Goal: Use online tool/utility: Utilize a website feature to perform a specific function

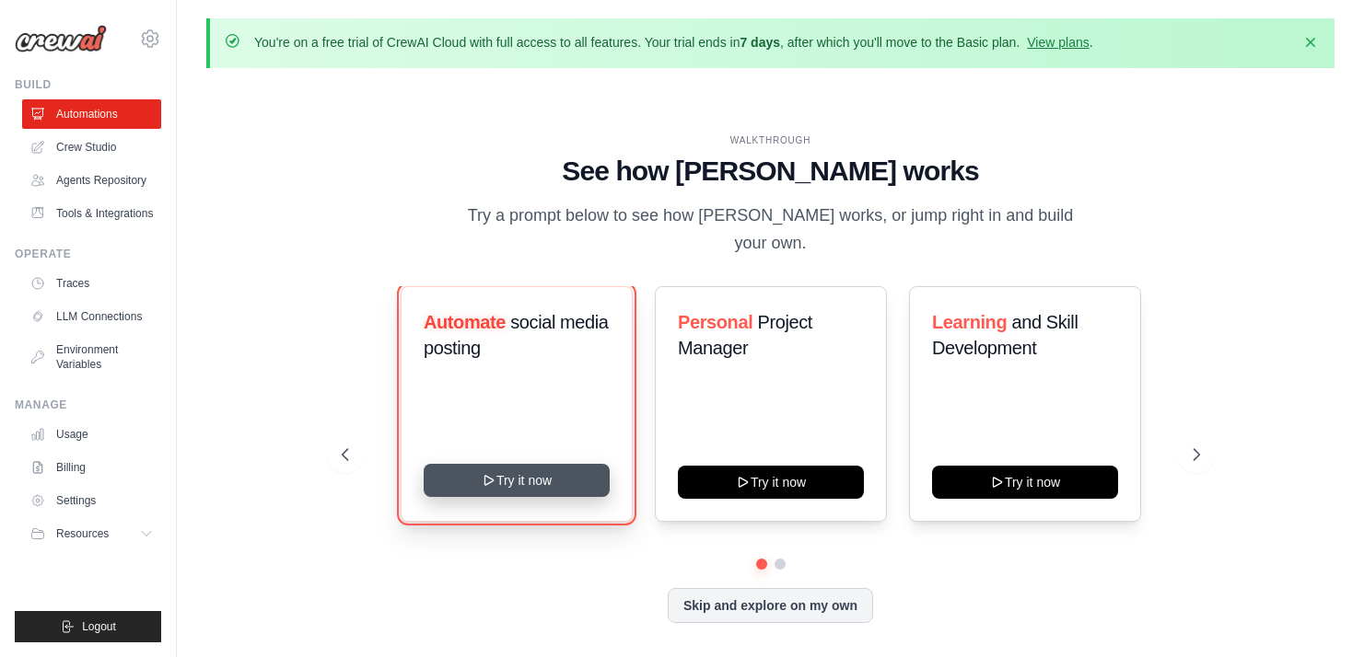
click at [504, 469] on button "Try it now" at bounding box center [517, 480] width 186 height 33
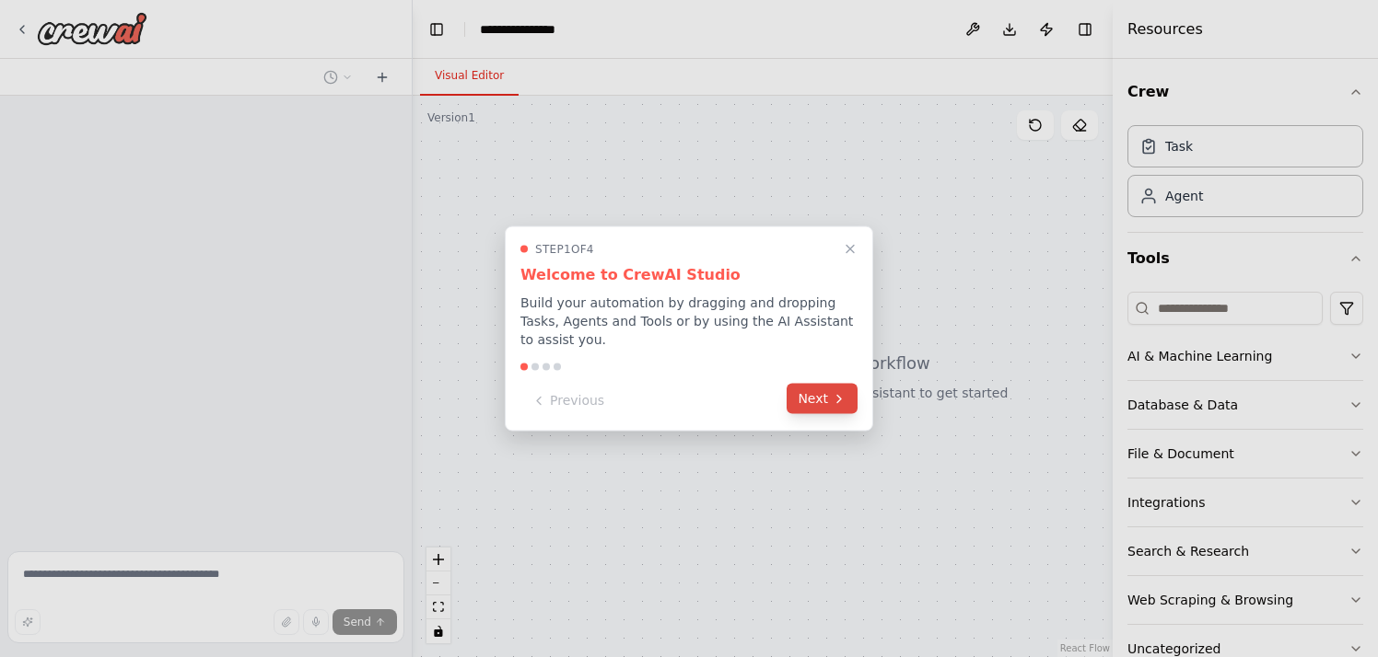
click at [826, 402] on button "Next" at bounding box center [821, 399] width 71 height 30
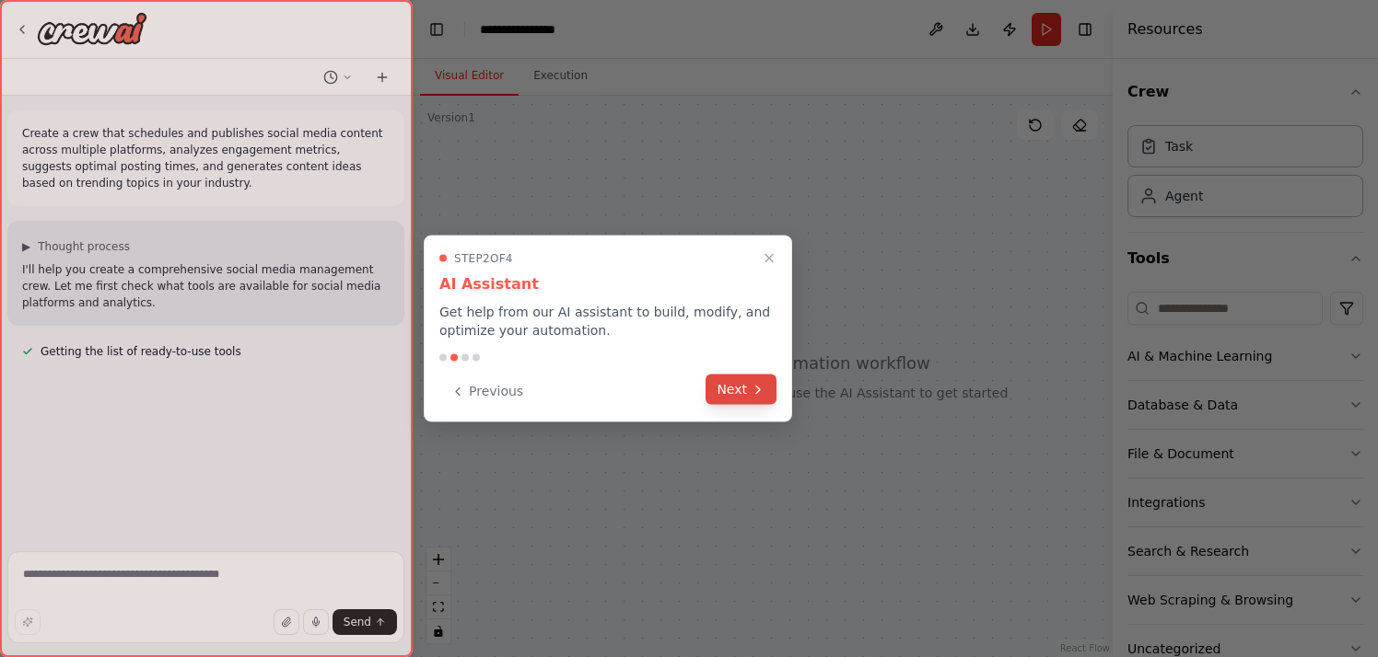
click at [740, 391] on button "Next" at bounding box center [740, 390] width 71 height 30
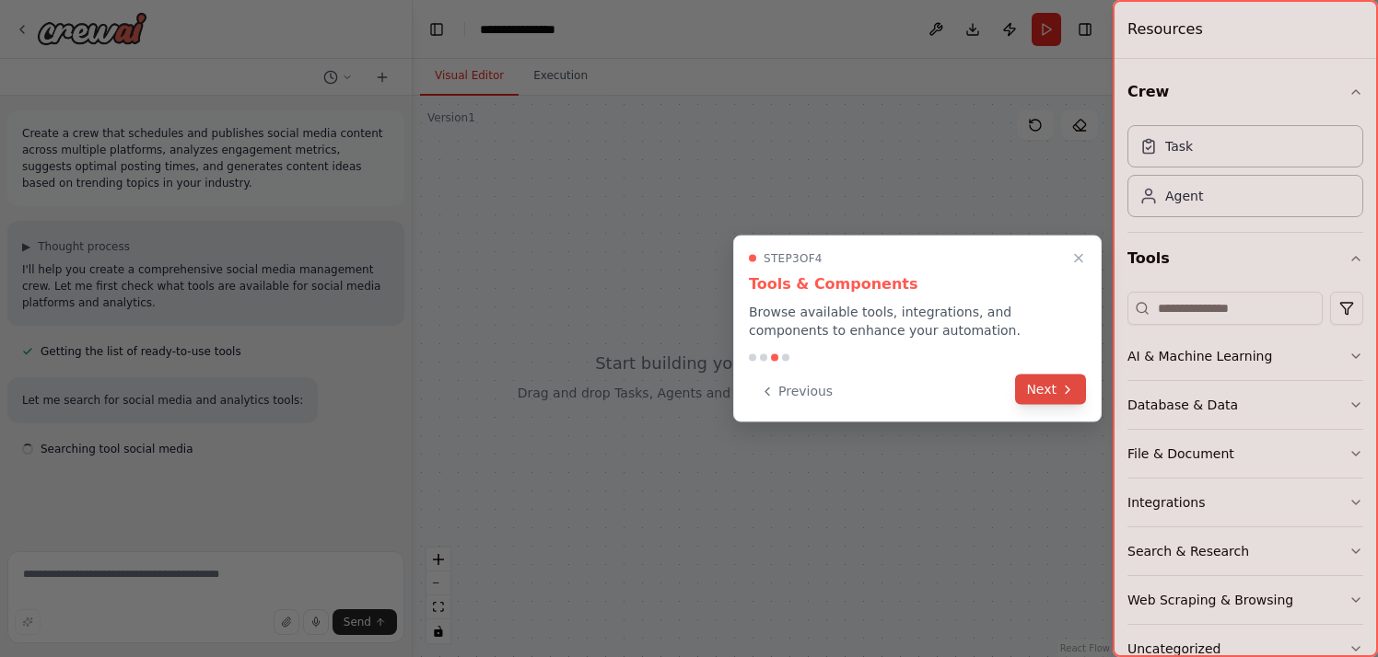
click at [1044, 384] on button "Next" at bounding box center [1050, 390] width 71 height 30
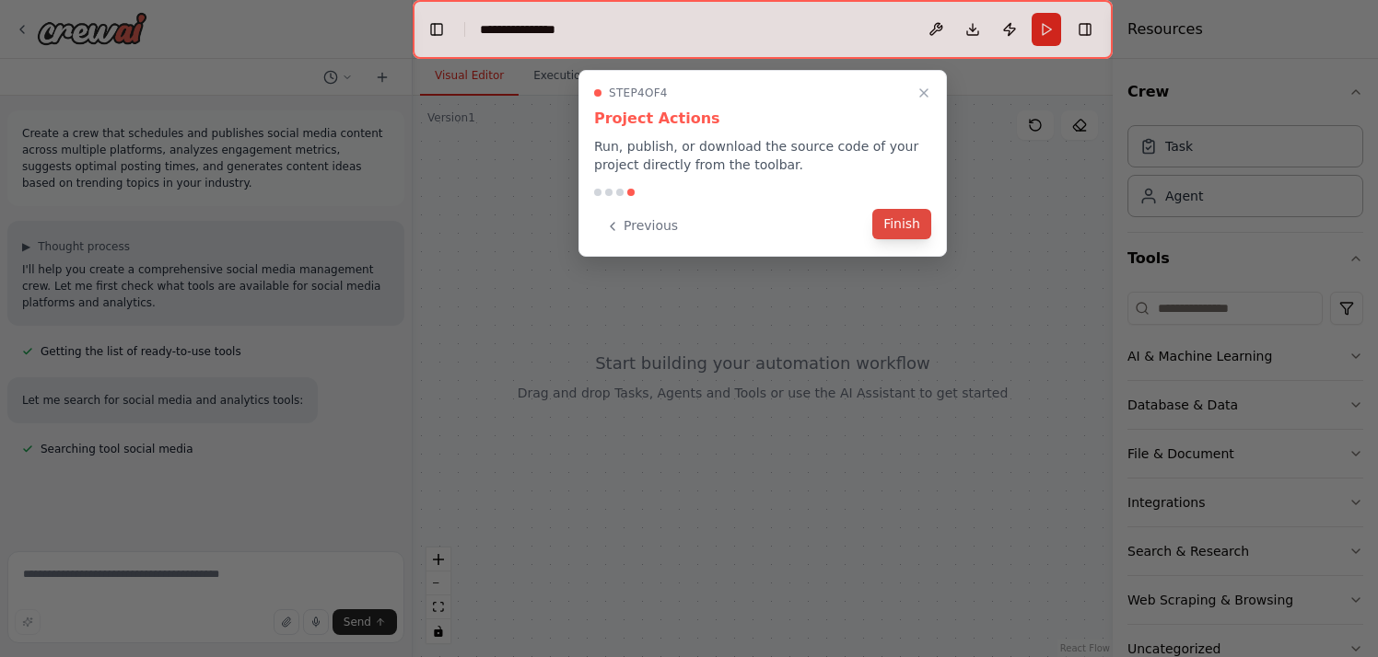
click at [898, 227] on button "Finish" at bounding box center [901, 224] width 59 height 30
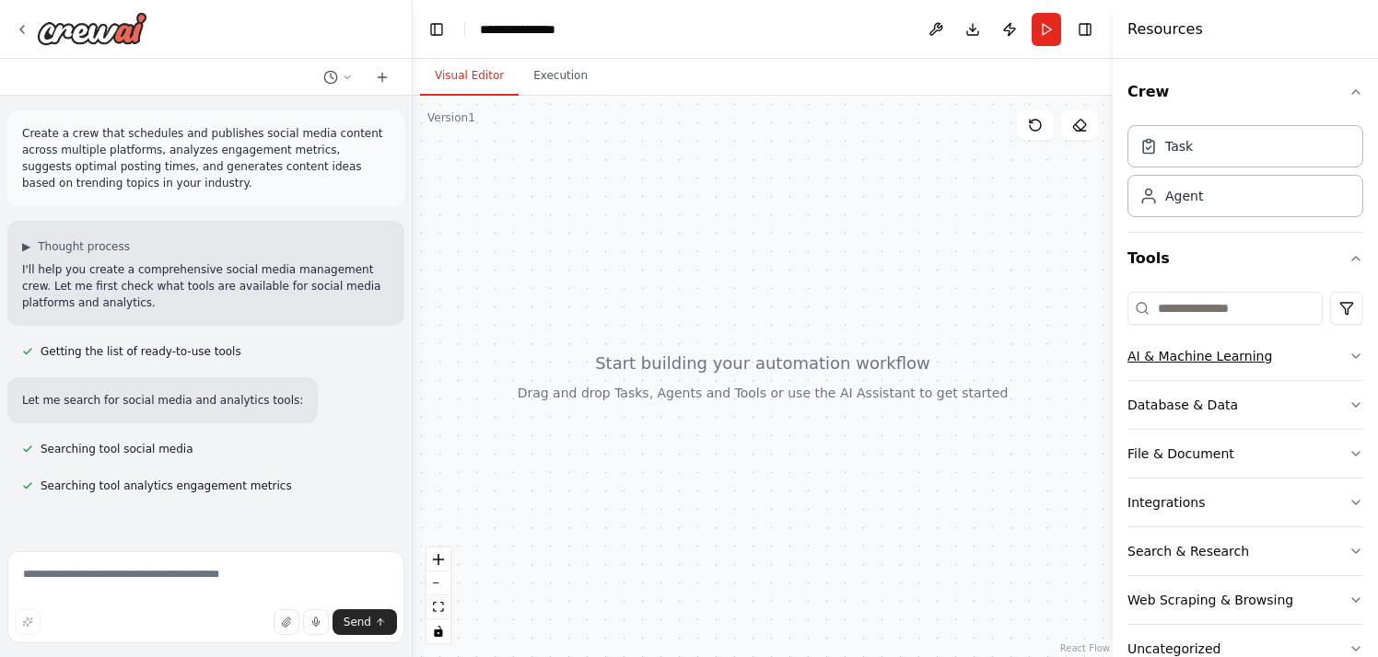
click at [1348, 349] on icon "button" at bounding box center [1355, 356] width 15 height 15
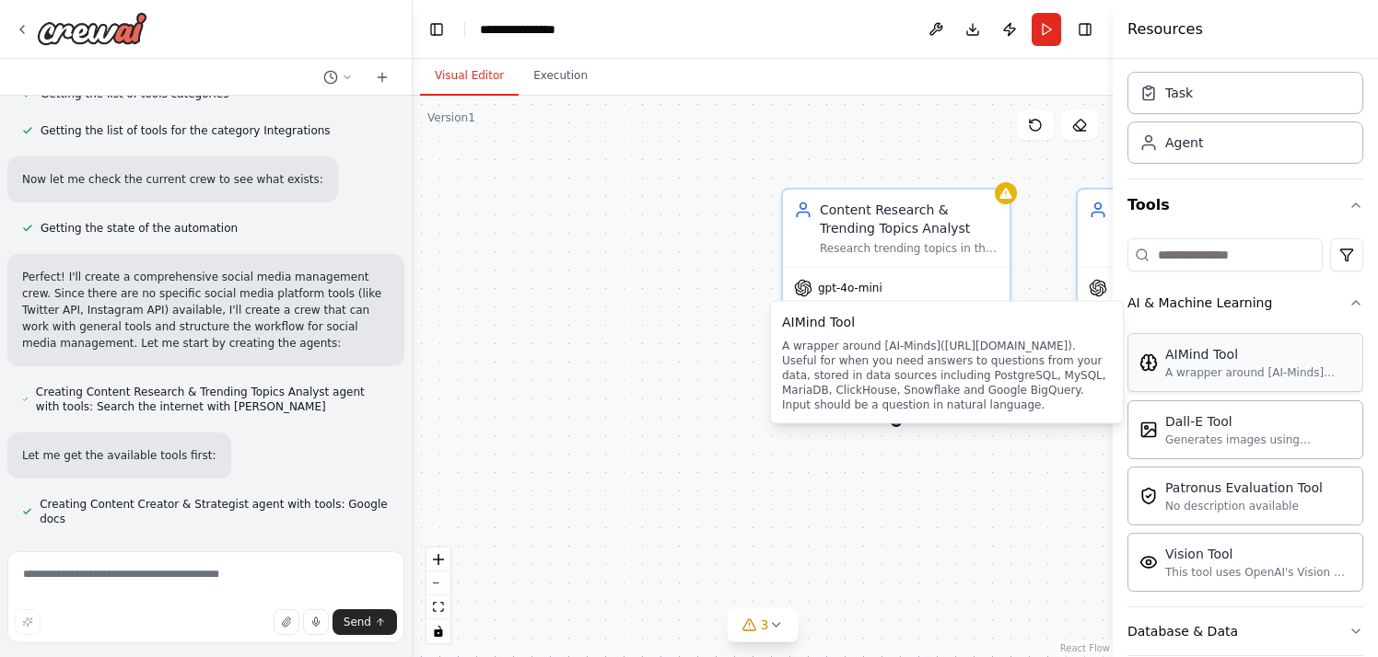
scroll to position [554, 0]
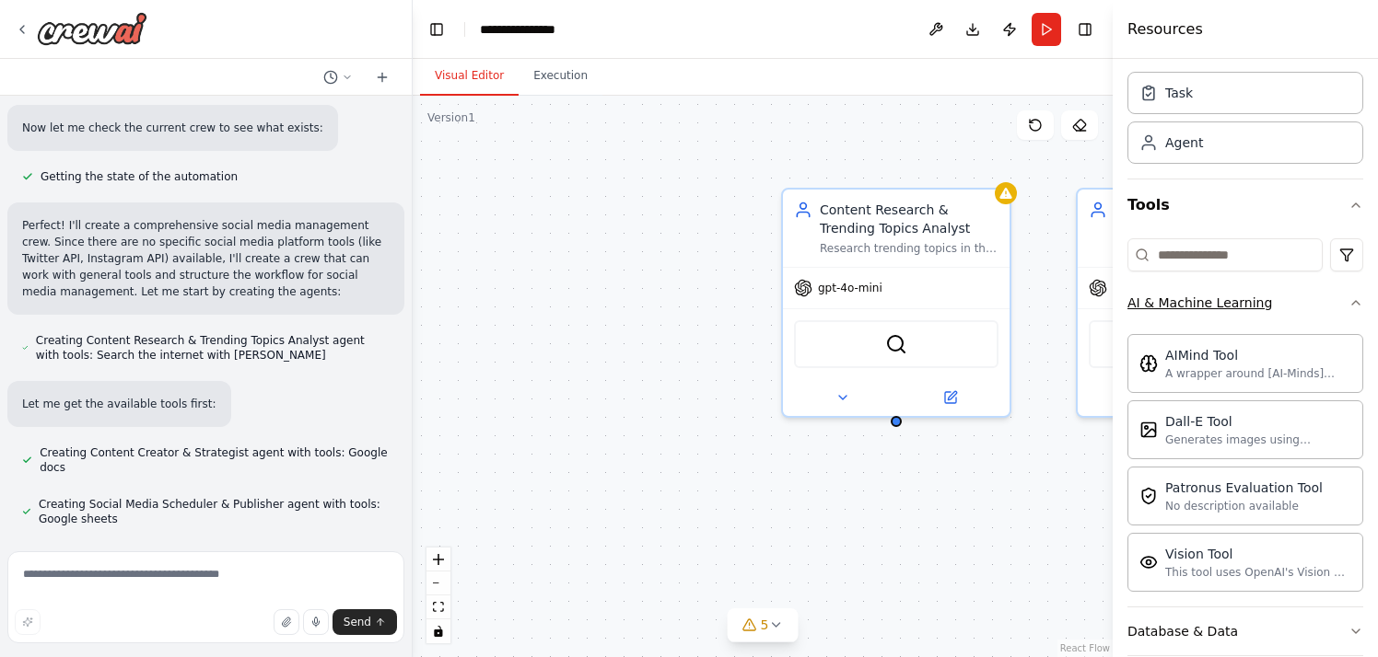
click at [1348, 302] on icon "button" at bounding box center [1355, 303] width 15 height 15
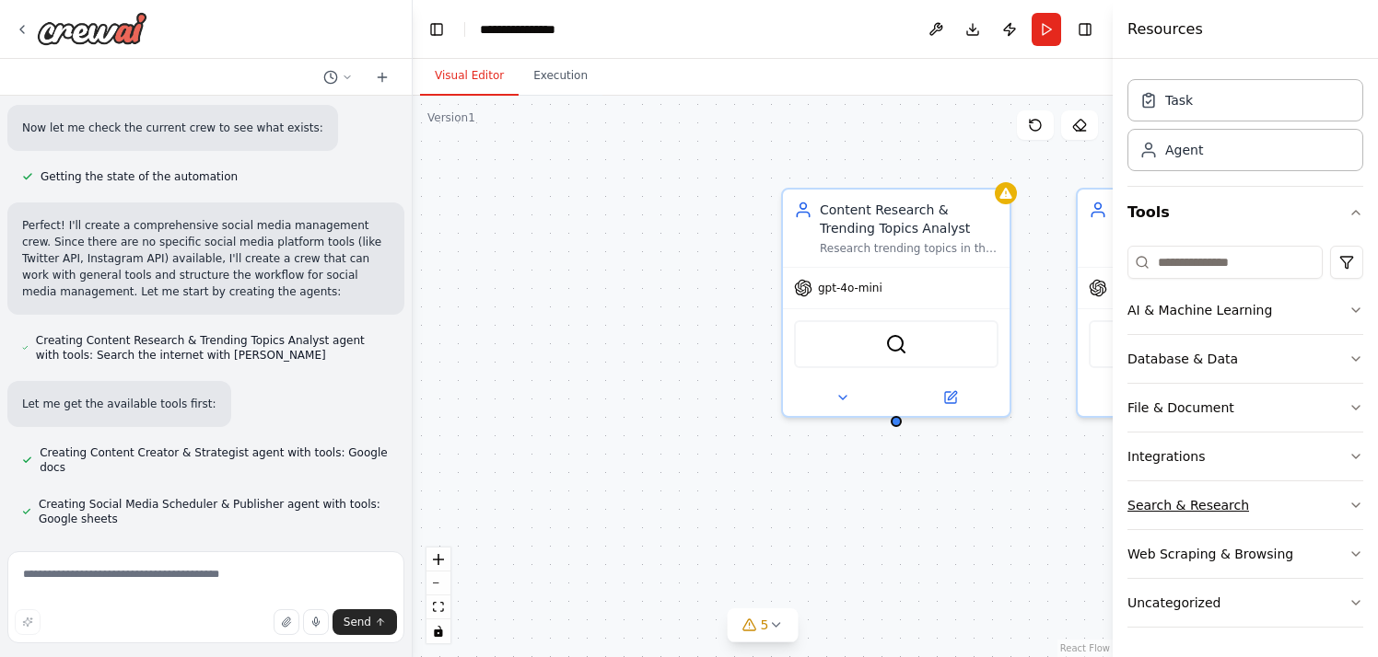
click at [1352, 506] on icon "button" at bounding box center [1355, 506] width 7 height 4
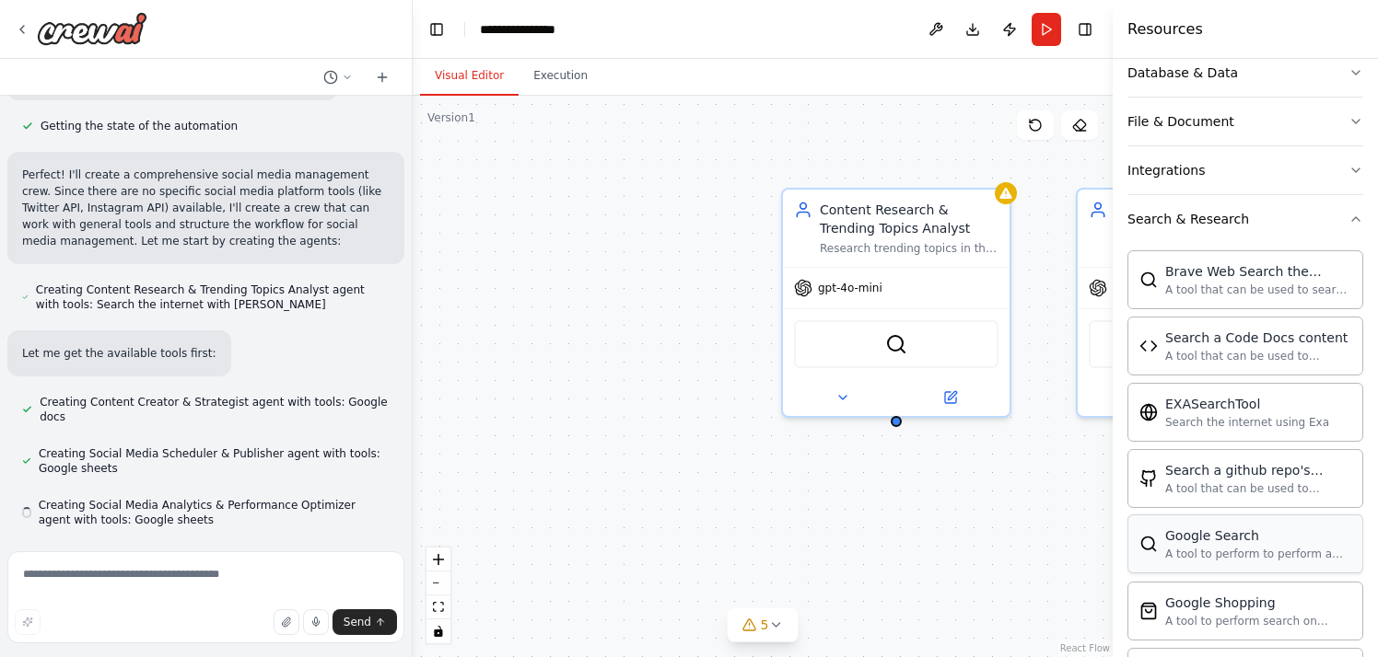
scroll to position [362, 0]
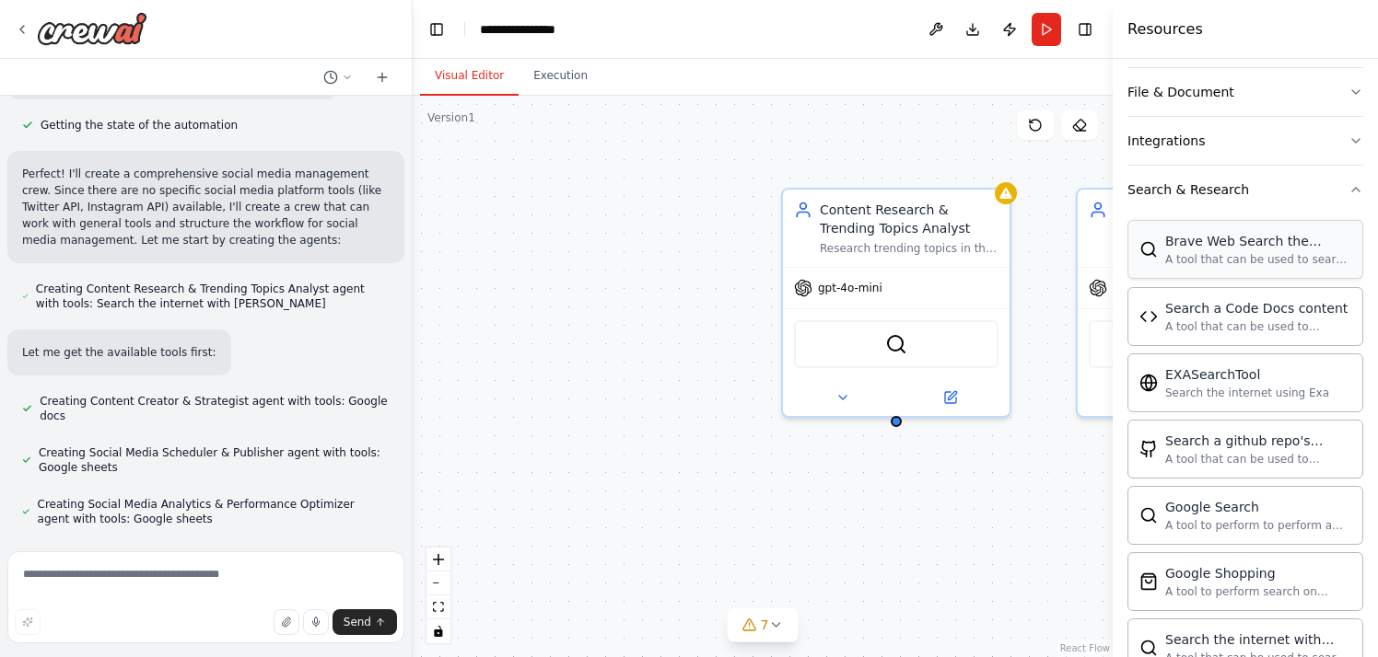
click at [1219, 244] on div "Brave Web Search the internet" at bounding box center [1258, 241] width 186 height 18
click at [1248, 317] on div "Search a Code Docs content A tool that can be used to semantic search a query f…" at bounding box center [1258, 315] width 186 height 35
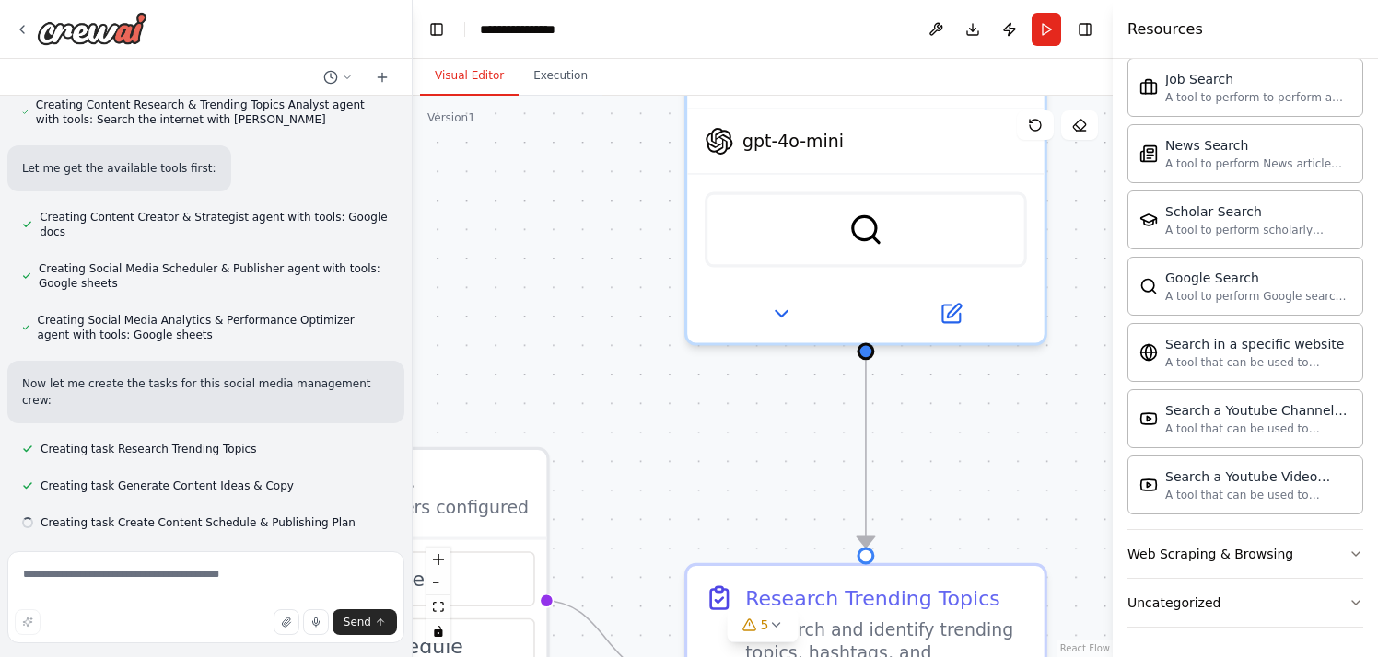
scroll to position [794, 0]
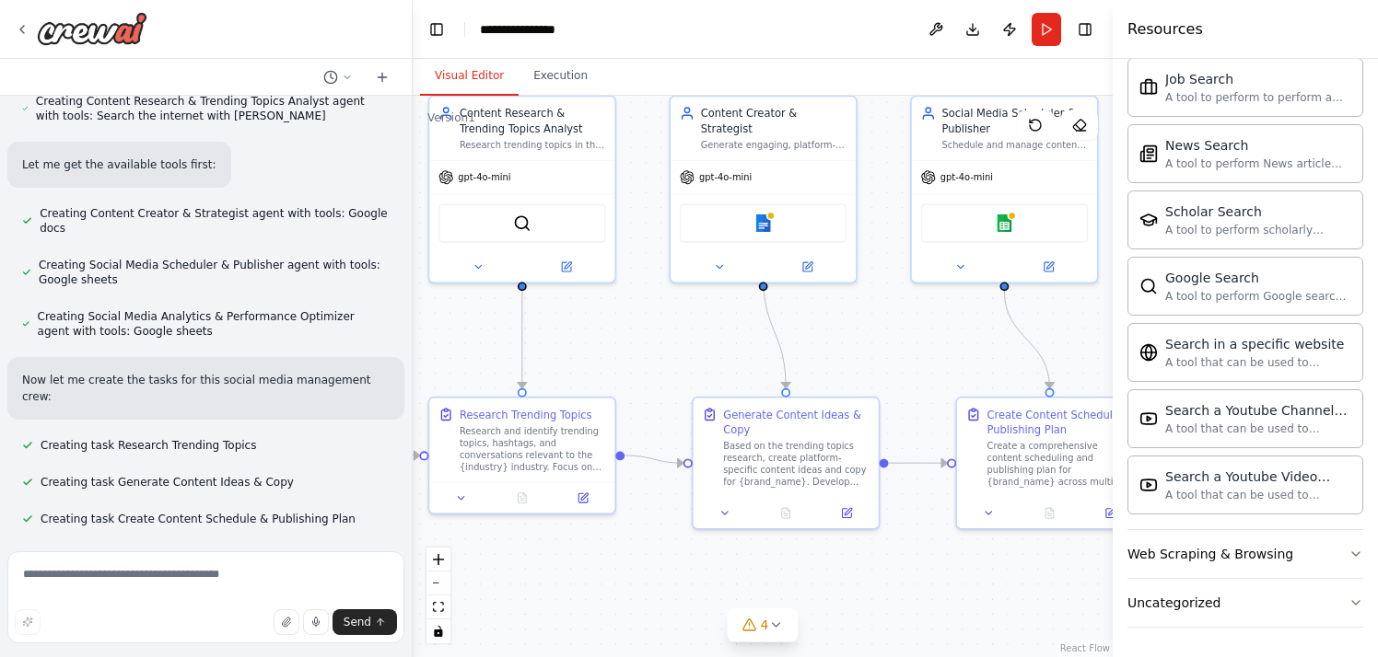
drag, startPoint x: 1009, startPoint y: 503, endPoint x: 676, endPoint y: 369, distance: 359.1
click at [676, 369] on div ".deletable-edge-delete-btn { width: 20px; height: 20px; border: 0px solid #ffff…" at bounding box center [763, 377] width 700 height 562
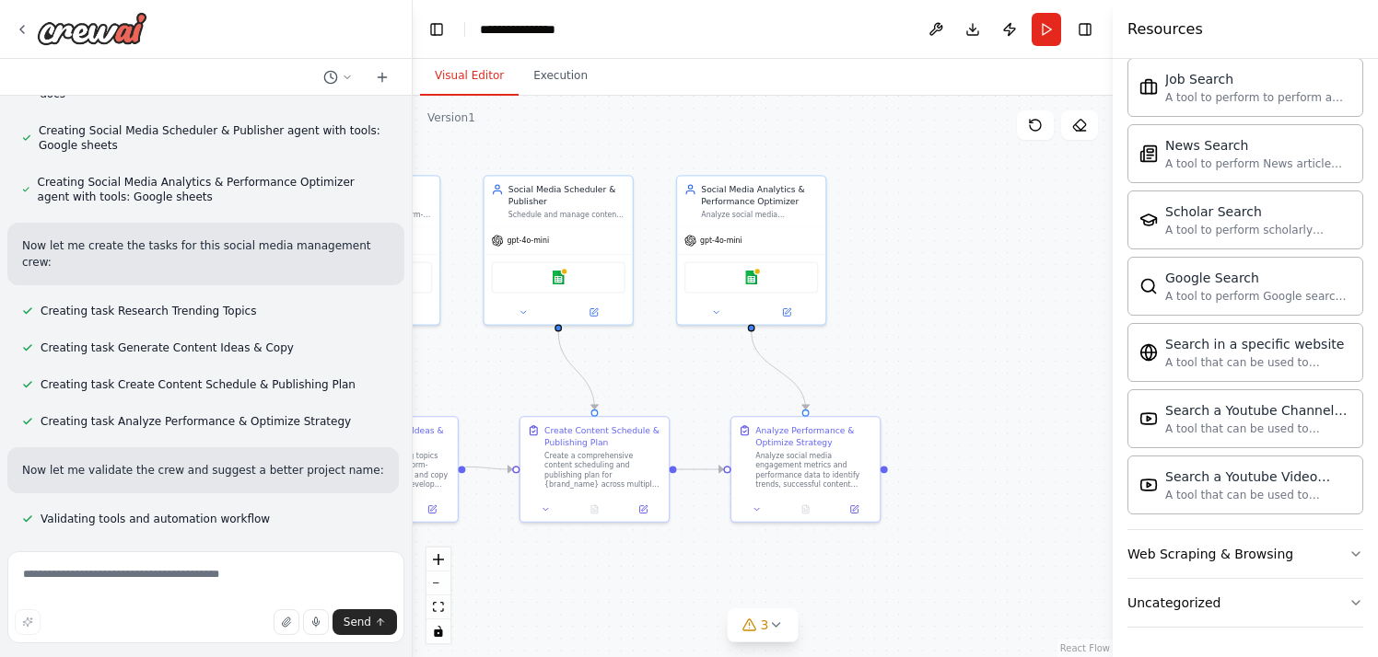
scroll to position [980, 0]
drag, startPoint x: 1053, startPoint y: 382, endPoint x: 654, endPoint y: 397, distance: 399.0
click at [654, 397] on div ".deletable-edge-delete-btn { width: 20px; height: 20px; border: 0px solid #ffff…" at bounding box center [763, 377] width 700 height 562
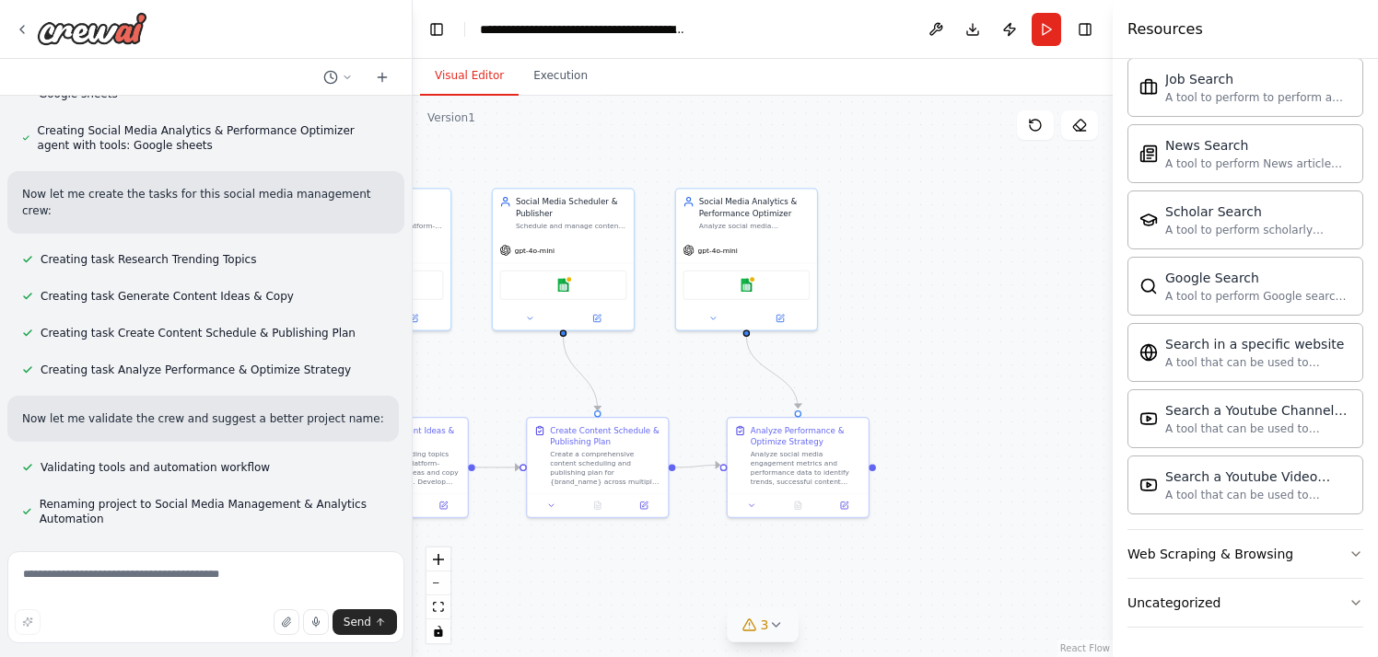
click at [771, 622] on icon at bounding box center [775, 625] width 15 height 15
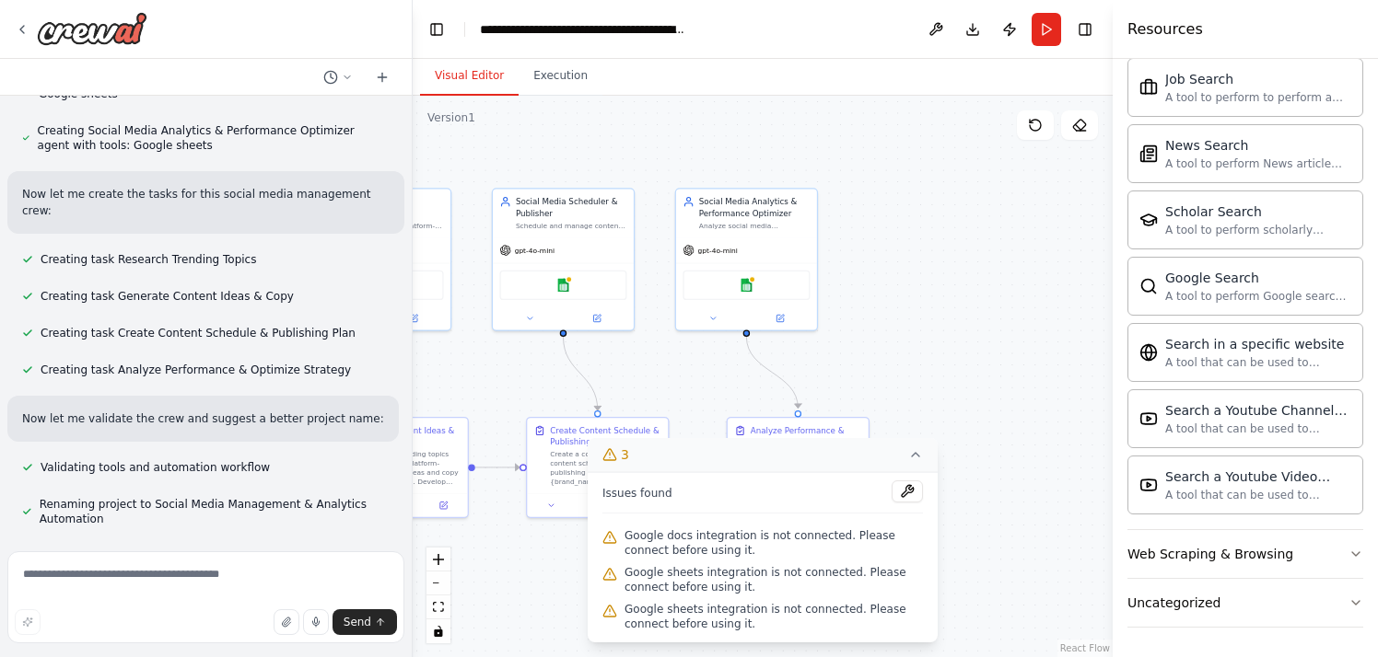
scroll to position [1024, 0]
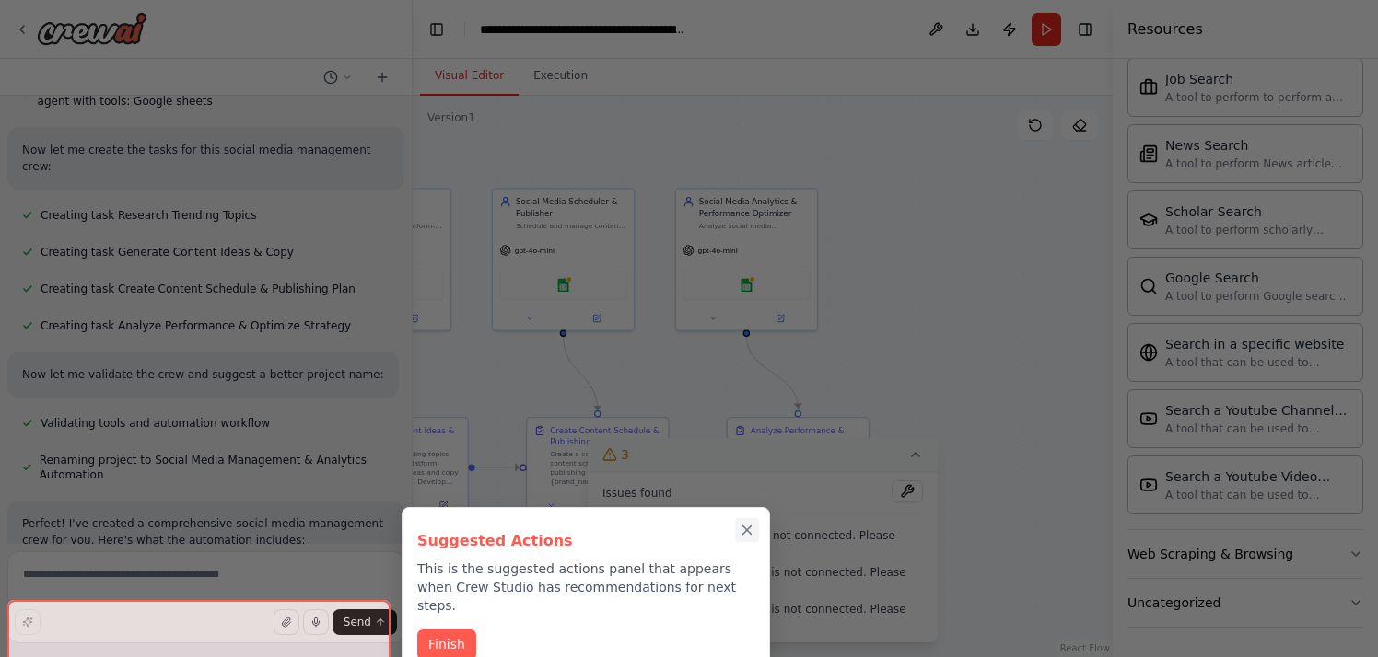
click at [746, 525] on icon "Close walkthrough" at bounding box center [747, 530] width 17 height 17
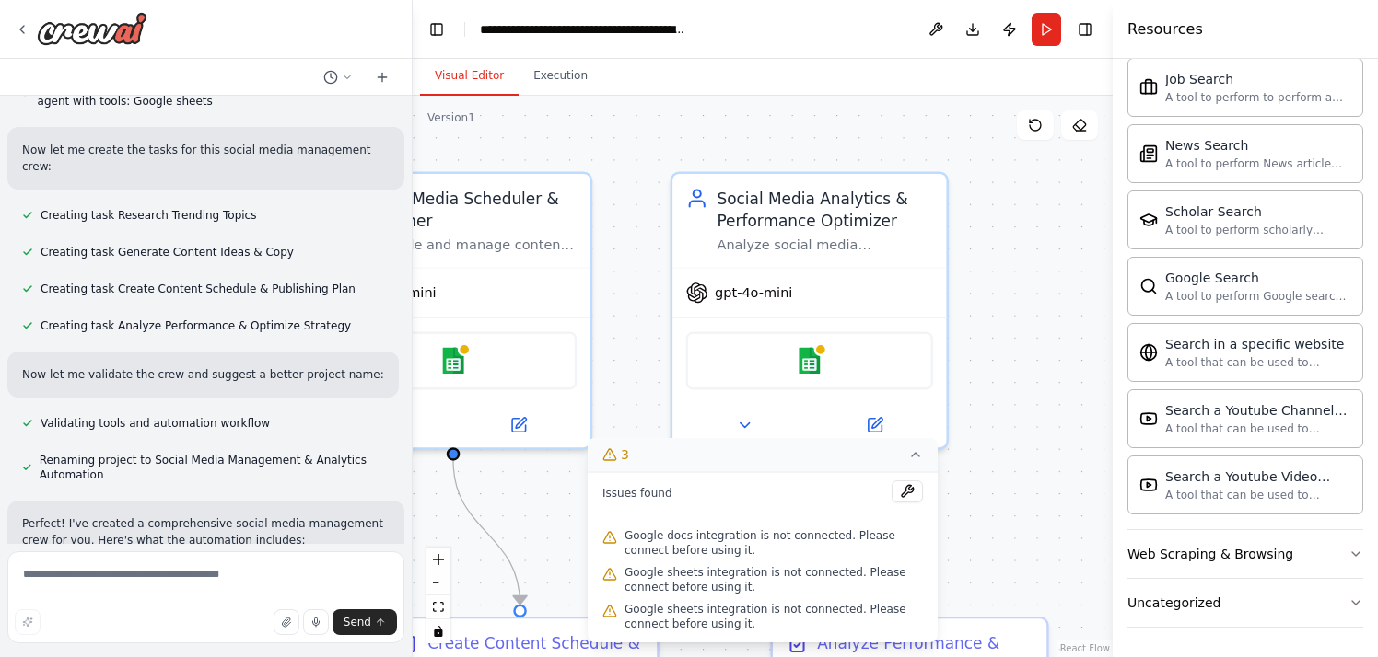
drag, startPoint x: 887, startPoint y: 283, endPoint x: 968, endPoint y: 430, distance: 168.2
click at [968, 430] on div ".deletable-edge-delete-btn { width: 20px; height: 20px; border: 0px solid #ffff…" at bounding box center [763, 377] width 700 height 562
click at [1185, 544] on button "Web Scraping & Browsing" at bounding box center [1245, 554] width 236 height 48
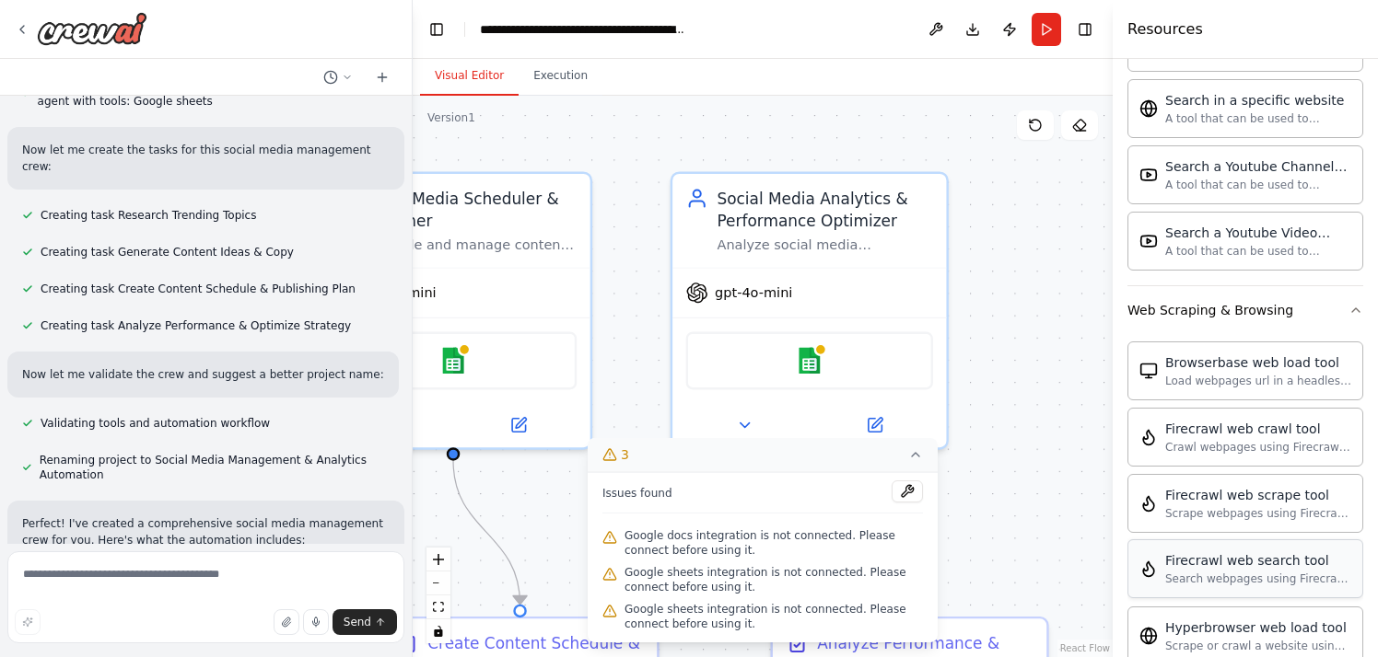
scroll to position [1278, 0]
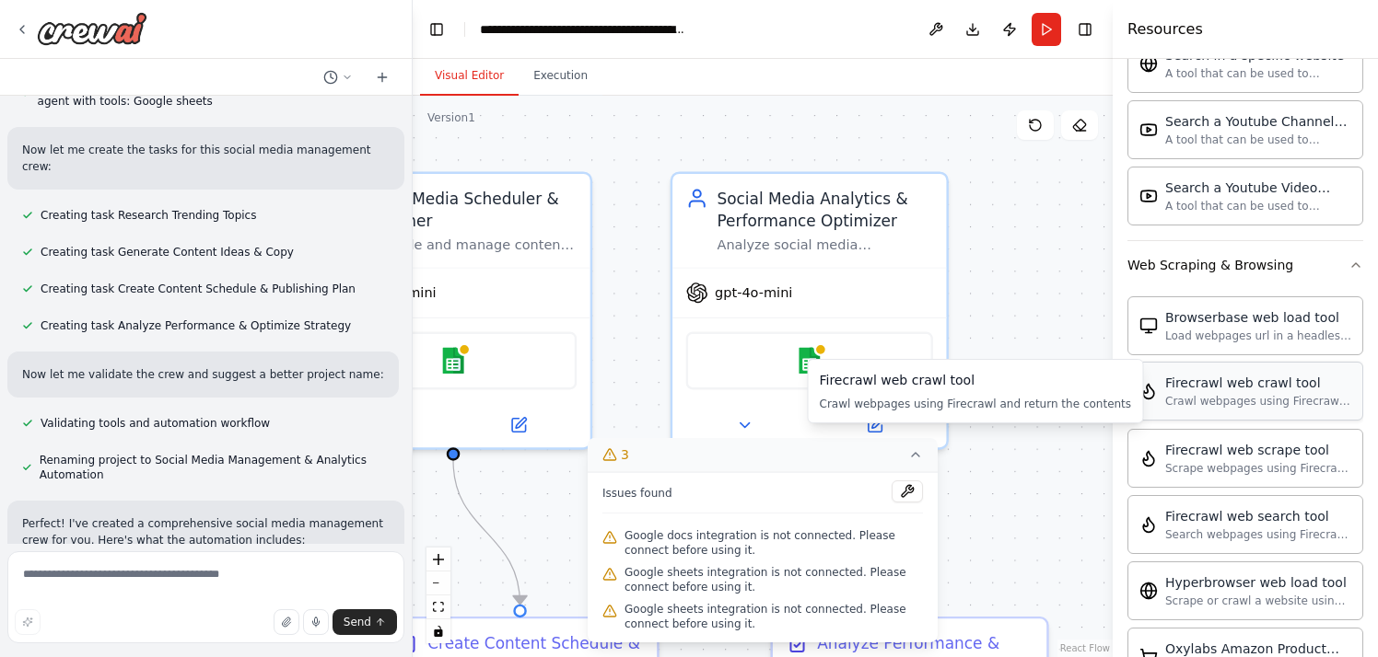
click at [1197, 411] on div "Firecrawl web crawl tool Crawl webpages using Firecrawl and return the contents" at bounding box center [1245, 391] width 236 height 59
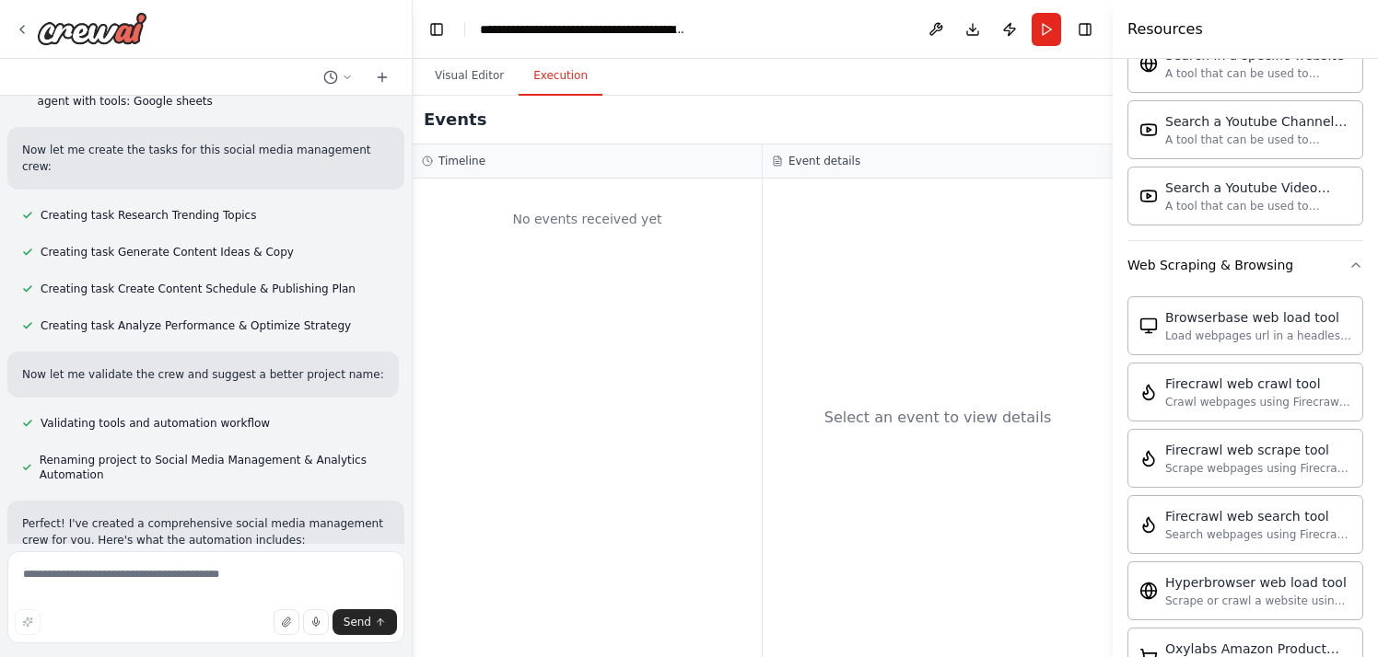
click at [545, 85] on button "Execution" at bounding box center [560, 76] width 84 height 39
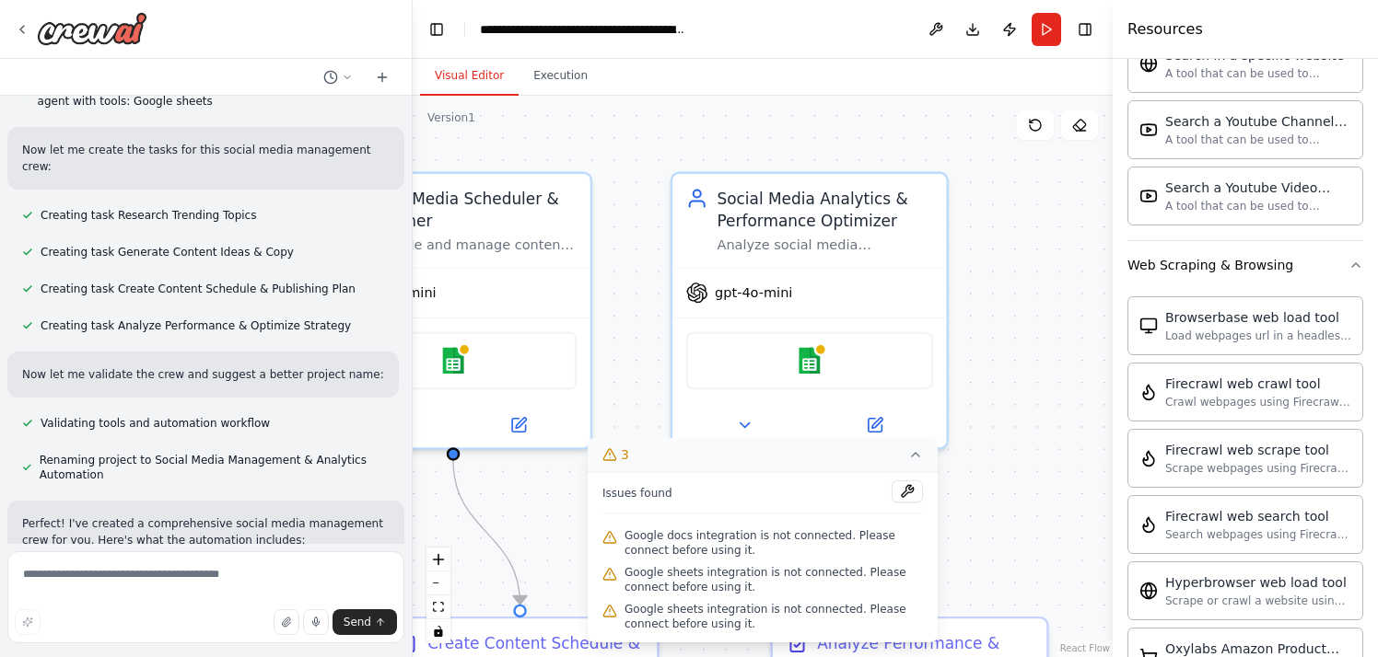
click at [453, 87] on button "Visual Editor" at bounding box center [469, 76] width 99 height 39
click at [1048, 31] on button "Run" at bounding box center [1045, 29] width 29 height 33
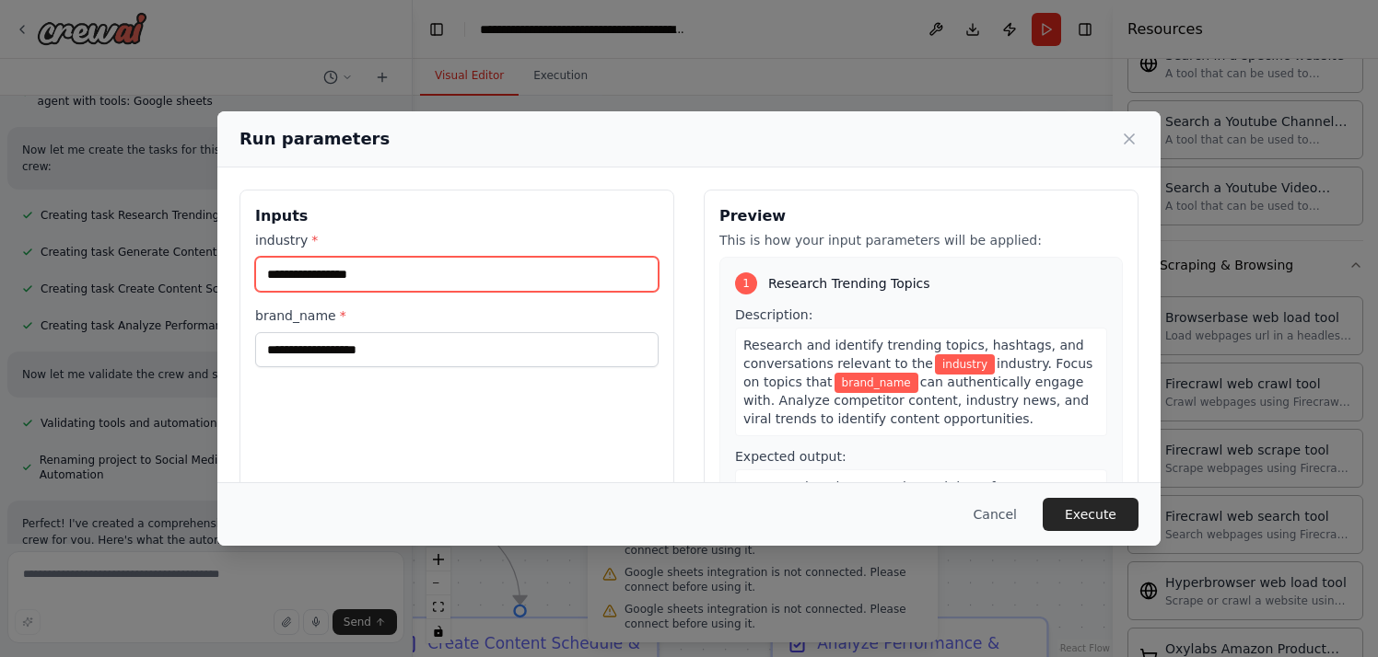
click at [393, 276] on input "industry *" at bounding box center [456, 274] width 403 height 35
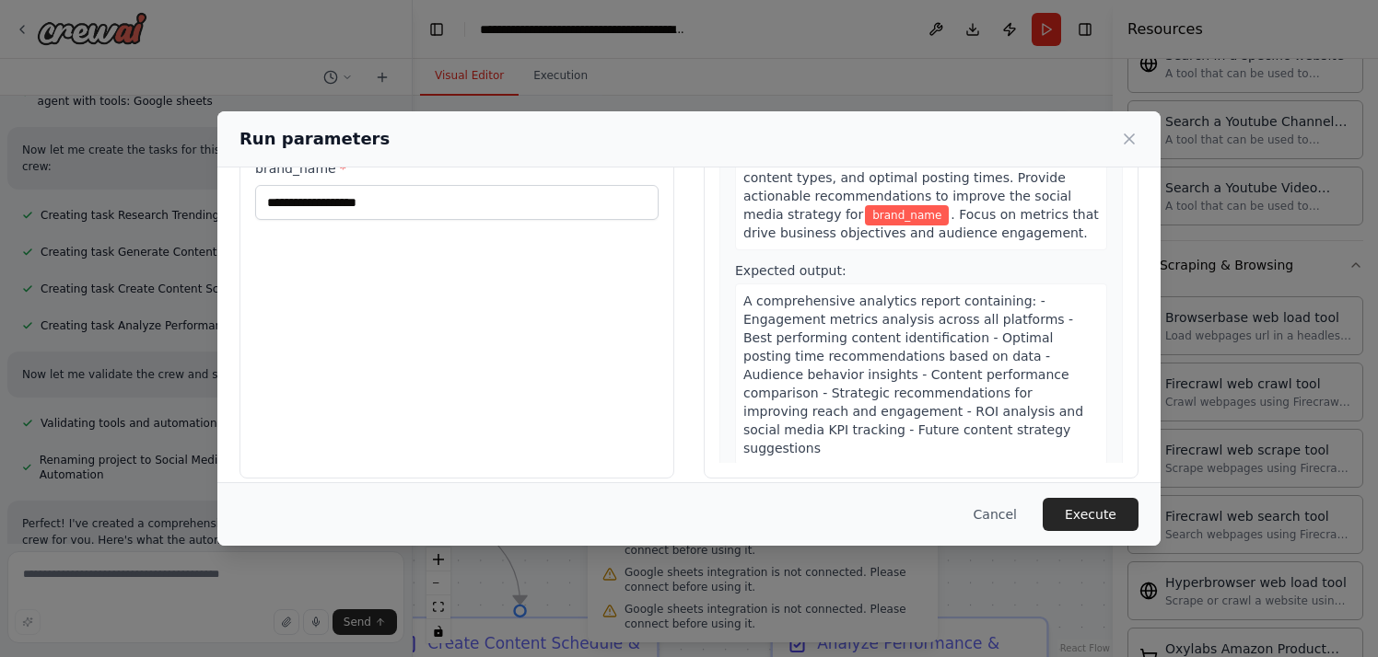
scroll to position [167, 0]
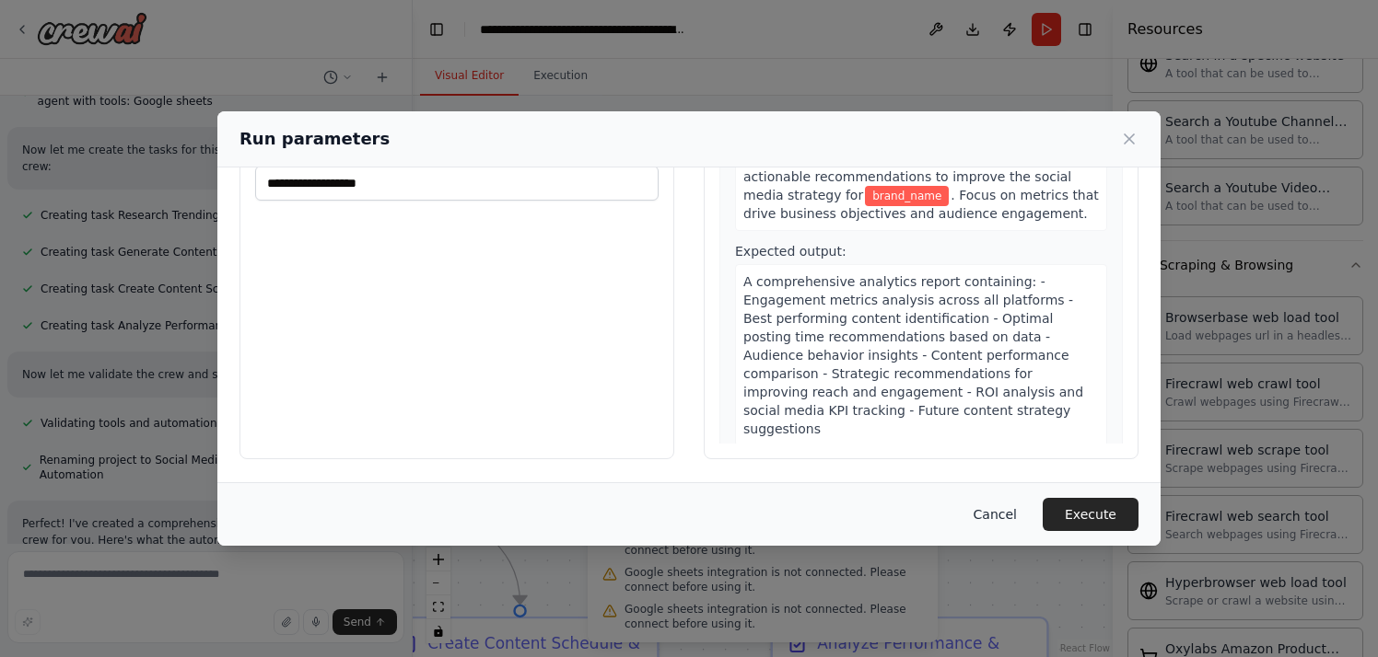
click at [1001, 522] on button "Cancel" at bounding box center [995, 514] width 73 height 33
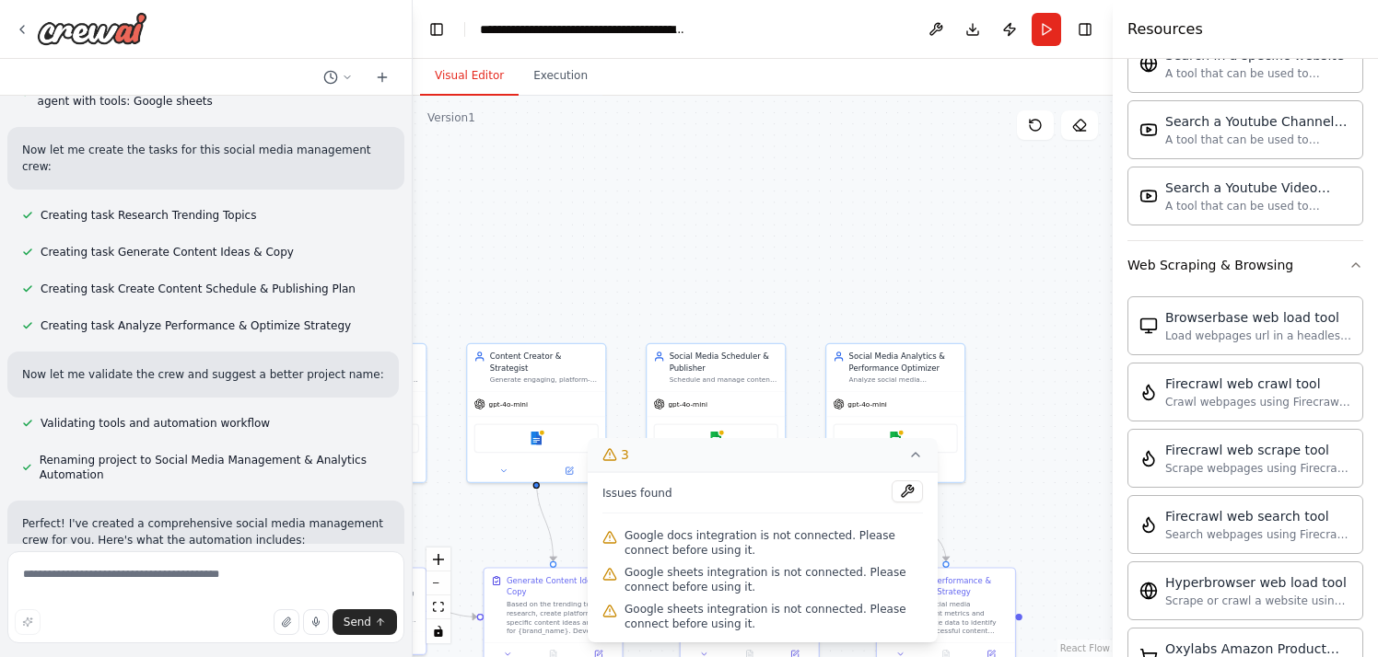
click at [910, 454] on icon at bounding box center [915, 455] width 15 height 15
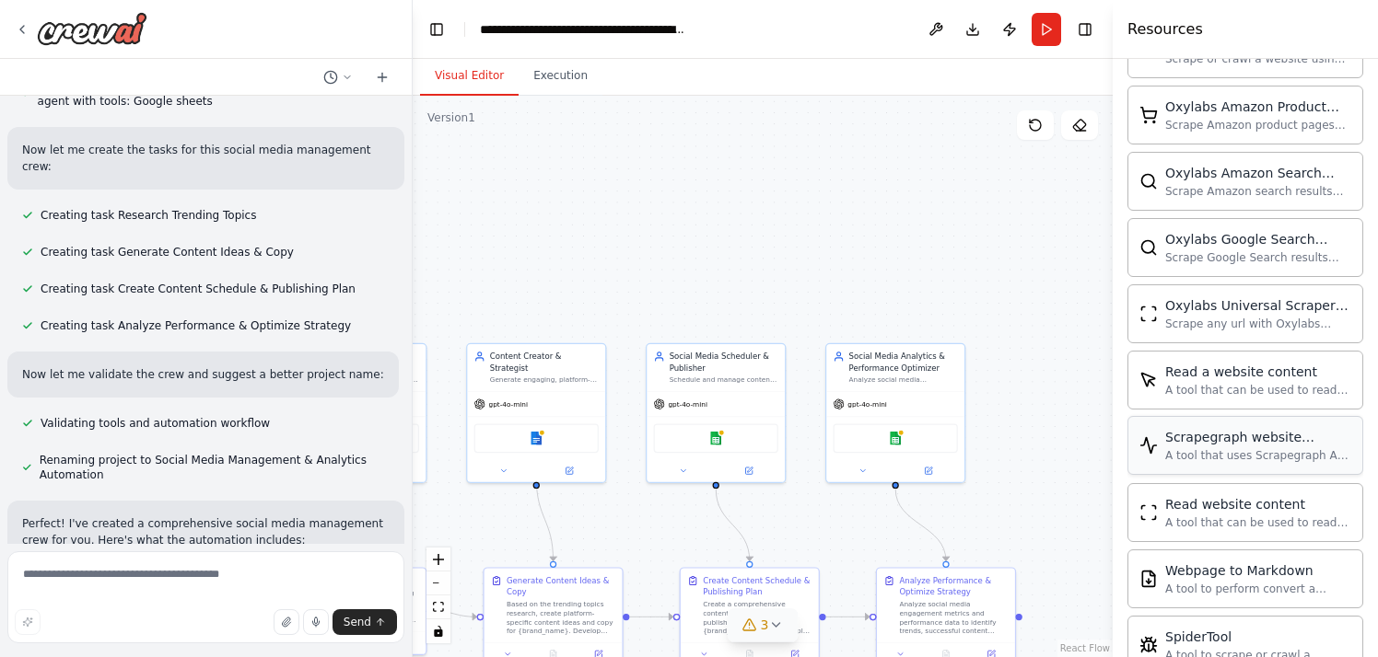
scroll to position [1998, 0]
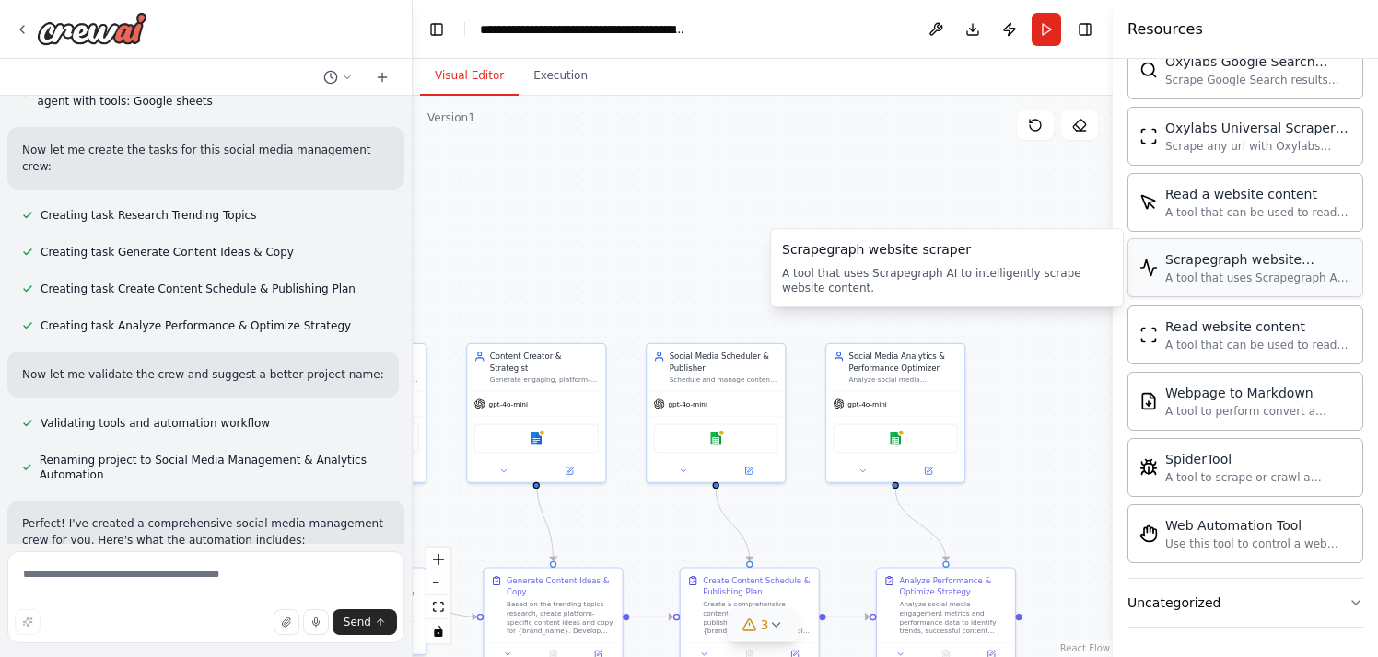
click at [1239, 276] on div "A tool that uses Scrapegraph AI to intelligently scrape website content." at bounding box center [1258, 278] width 186 height 15
click at [1208, 343] on div "A tool that can be used to read a website content." at bounding box center [1258, 344] width 186 height 15
click at [1228, 408] on div "A tool to perform convert a webpage to markdown to make it easier for LLMs to u…" at bounding box center [1258, 410] width 186 height 15
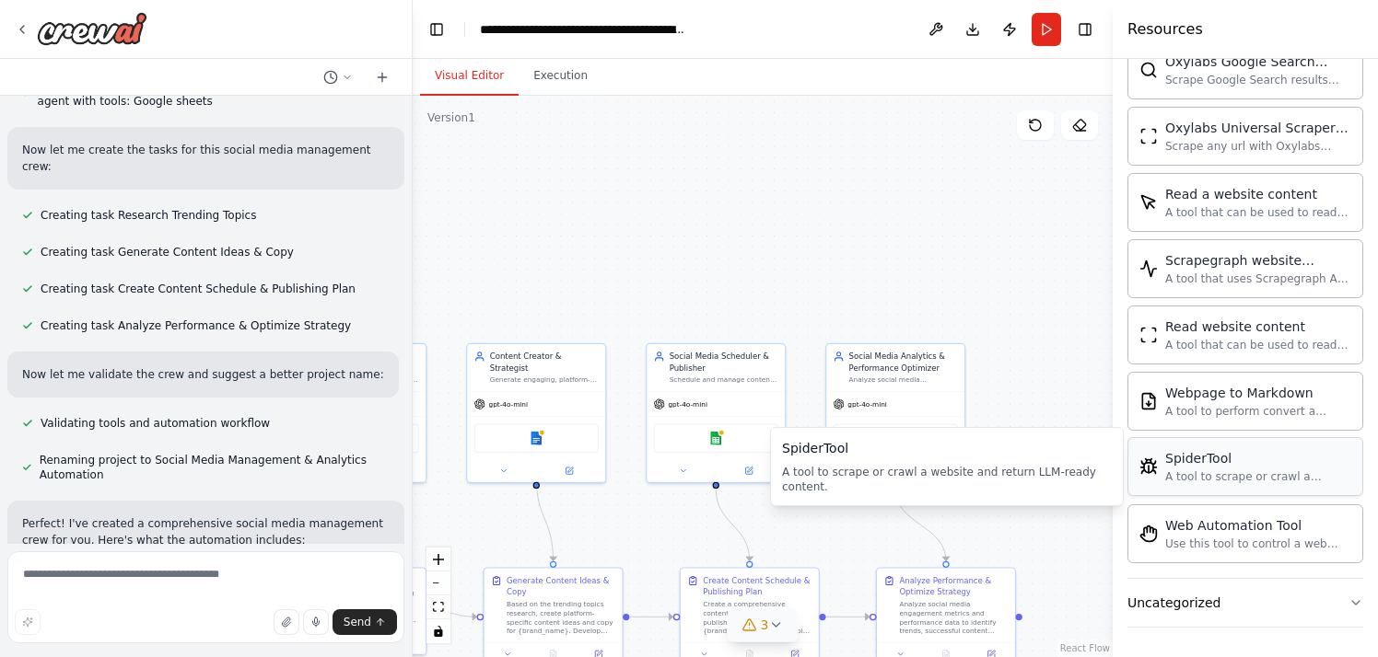
click at [1220, 473] on div "A tool to scrape or crawl a website and return LLM-ready content." at bounding box center [1258, 477] width 186 height 15
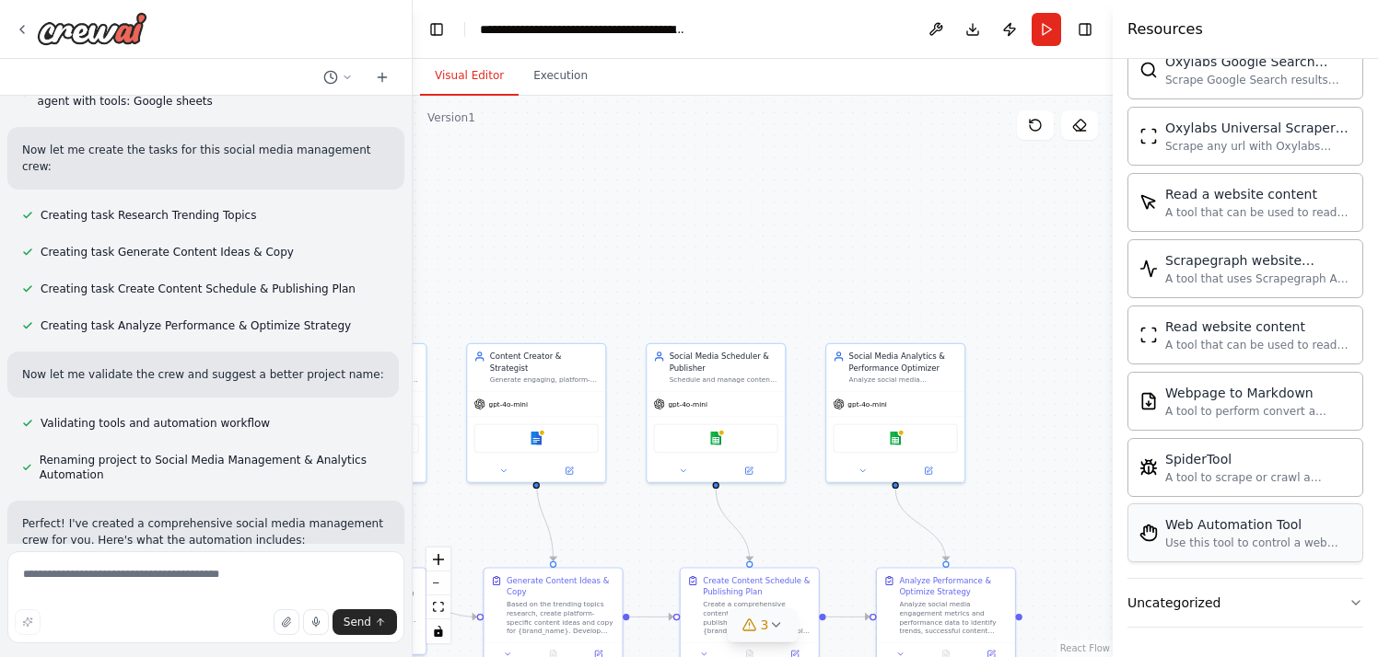
click at [1247, 541] on div "Use this tool to control a web browser and interact with websites using natural…" at bounding box center [1258, 543] width 186 height 15
